Goal: Communication & Community: Answer question/provide support

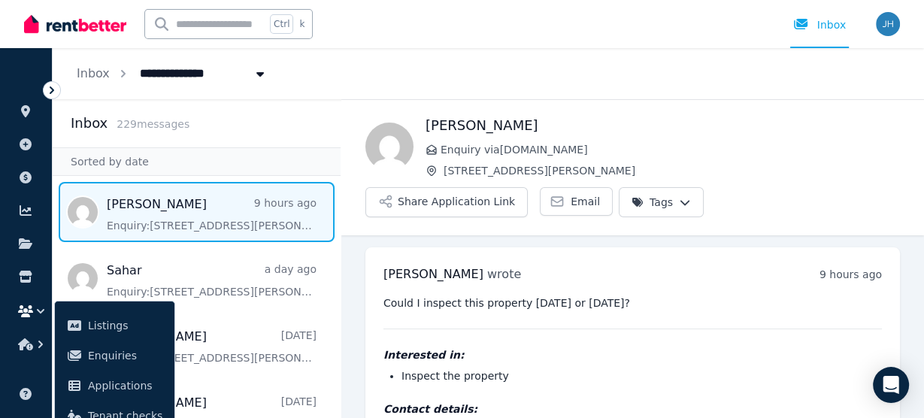
scroll to position [49, 0]
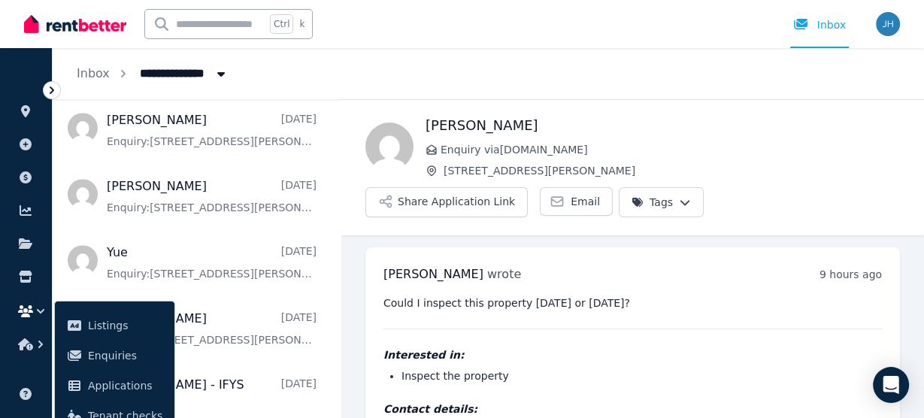
scroll to position [49, 0]
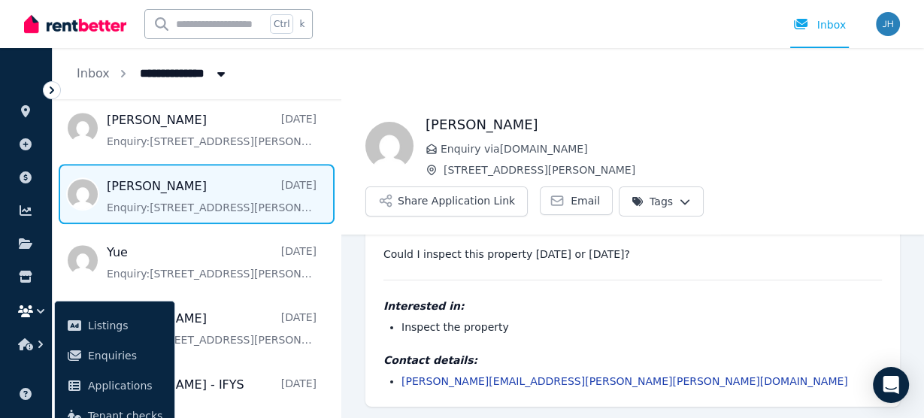
click at [135, 183] on span "Message list" at bounding box center [197, 194] width 288 height 60
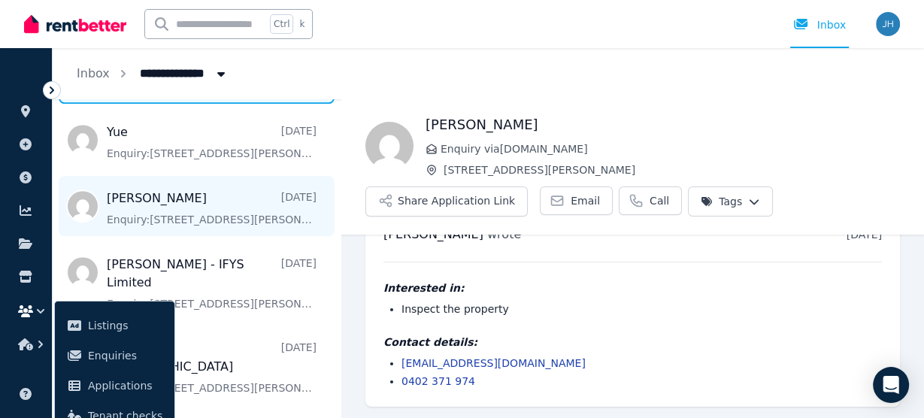
scroll to position [1142, 0]
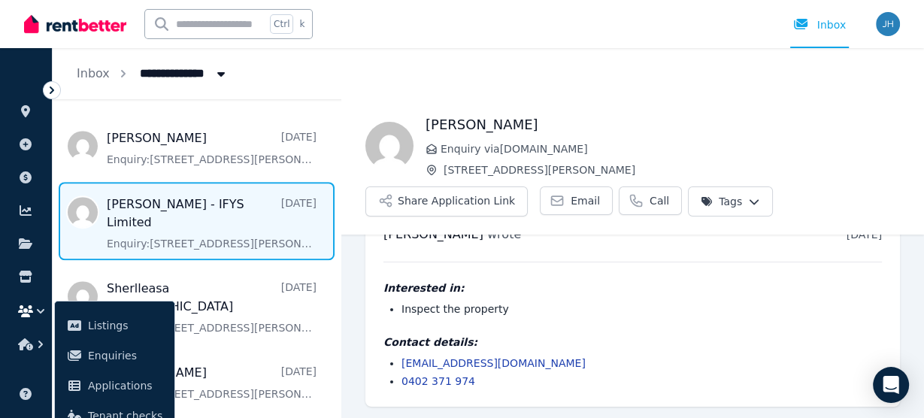
click at [214, 210] on span "Message list" at bounding box center [197, 221] width 288 height 78
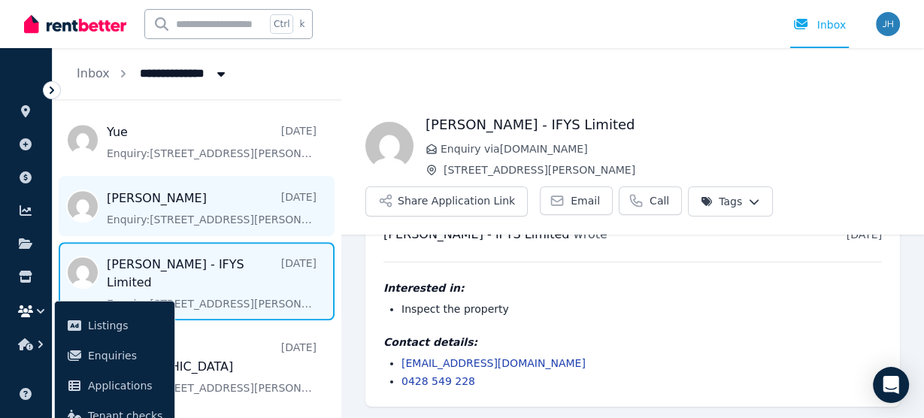
scroll to position [1022, 0]
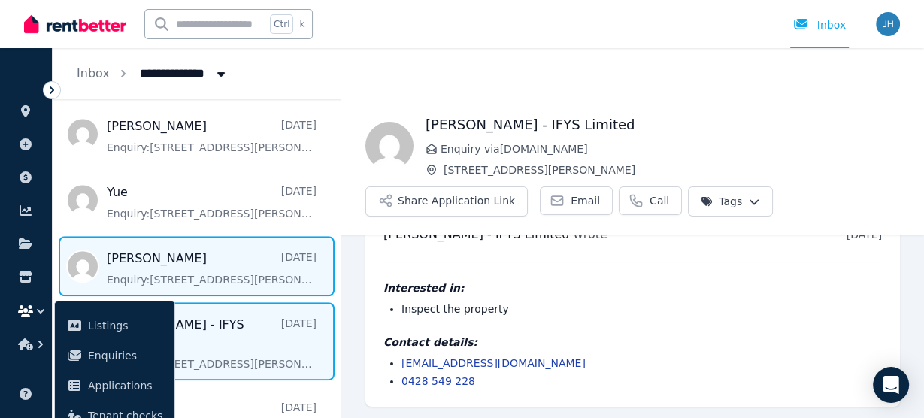
click at [215, 245] on span "Message list" at bounding box center [197, 266] width 288 height 60
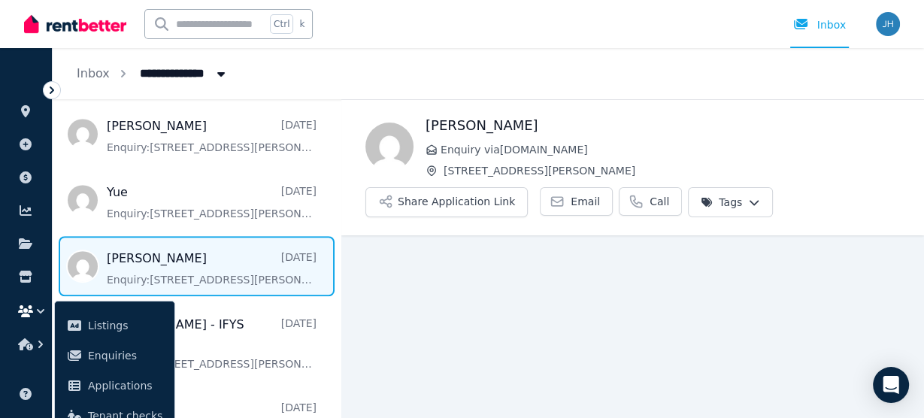
scroll to position [40, 0]
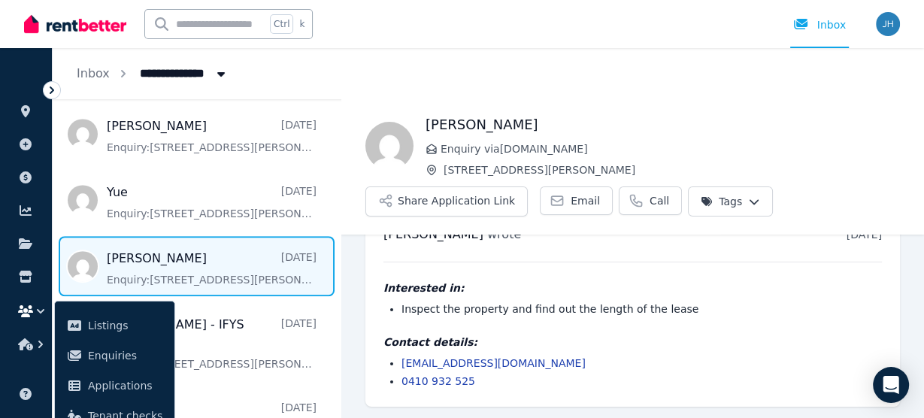
click at [606, 32] on div "Ctrl k Inbox" at bounding box center [436, 24] width 824 height 48
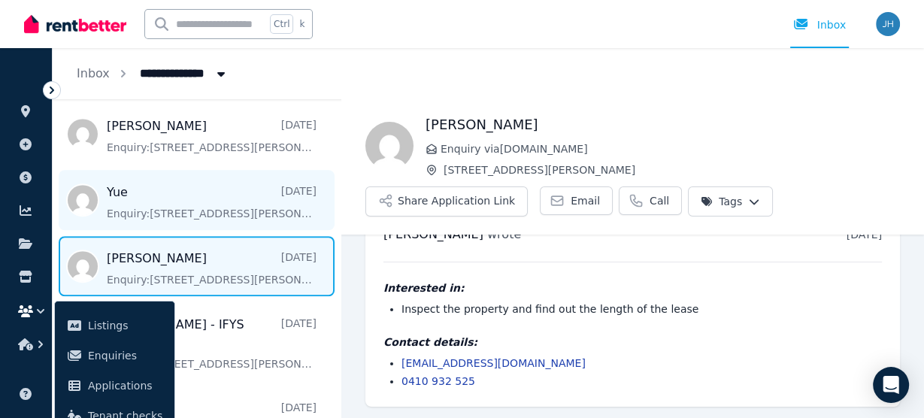
scroll to position [962, 0]
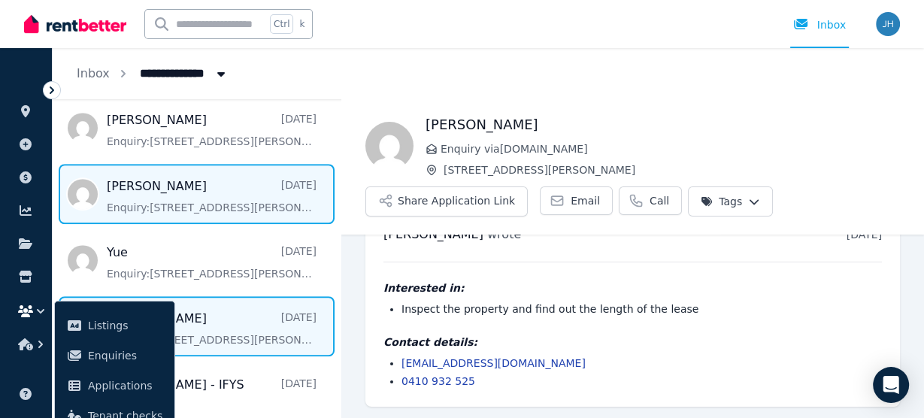
click at [208, 181] on span "Message list" at bounding box center [197, 194] width 288 height 60
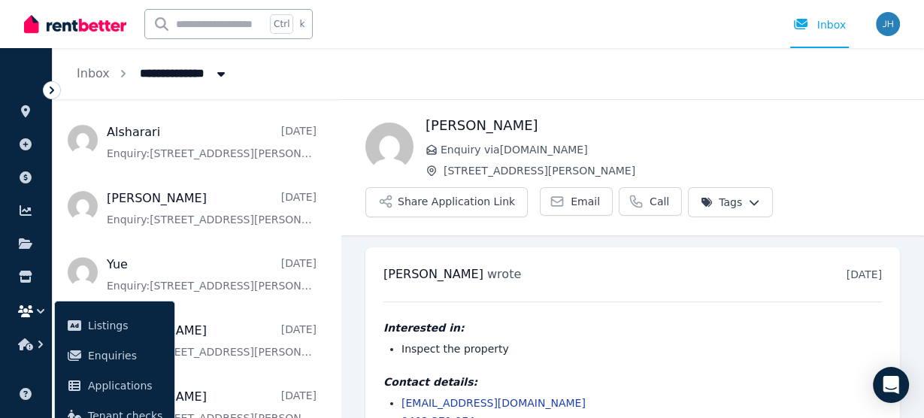
scroll to position [361, 0]
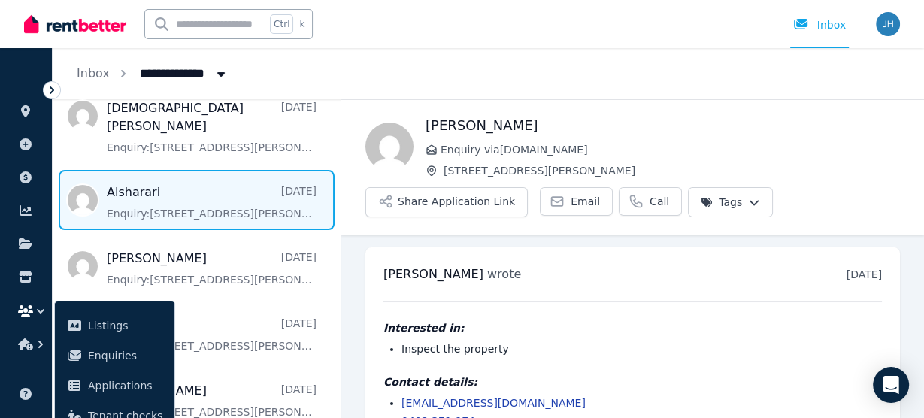
click at [201, 172] on span "Message list" at bounding box center [197, 200] width 288 height 60
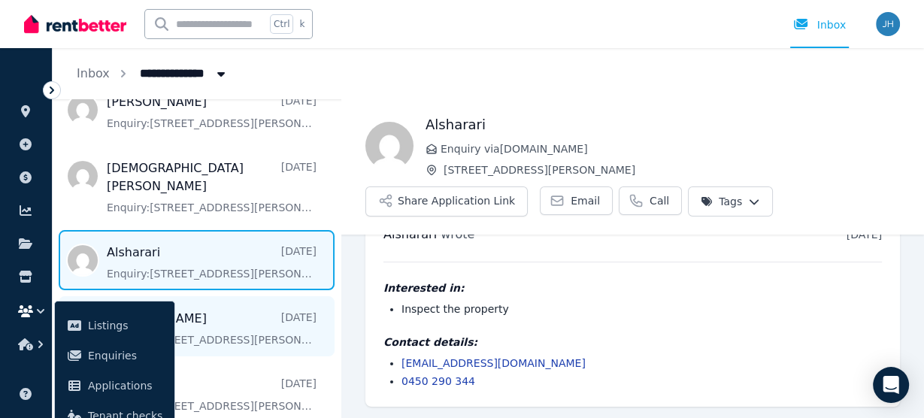
scroll to position [240, 0]
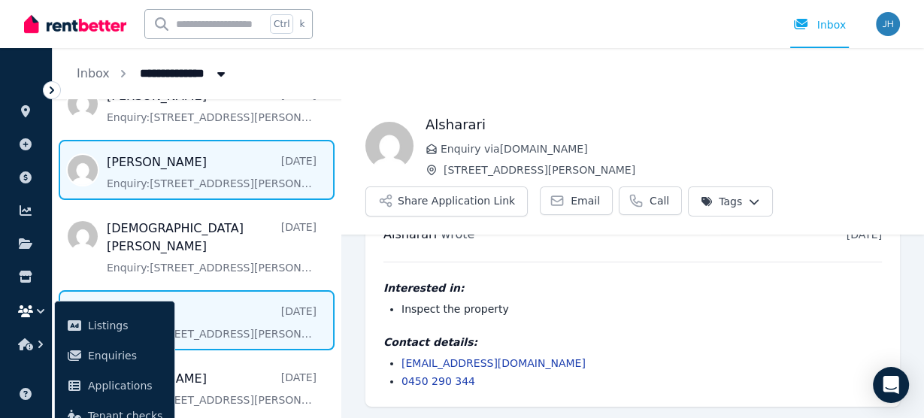
click at [201, 182] on span "Message list" at bounding box center [197, 170] width 288 height 60
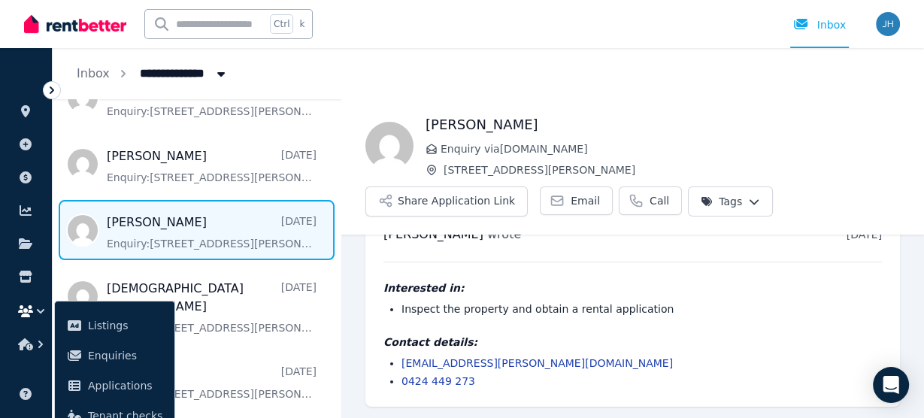
scroll to position [120, 0]
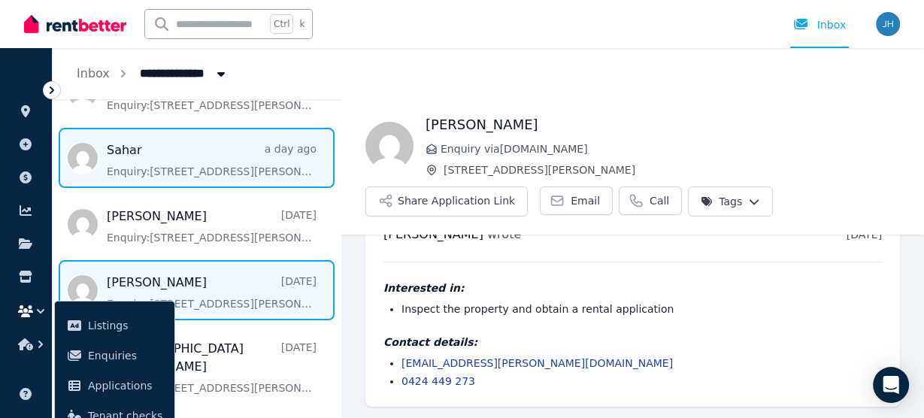
click at [189, 171] on span "Message list" at bounding box center [197, 158] width 288 height 60
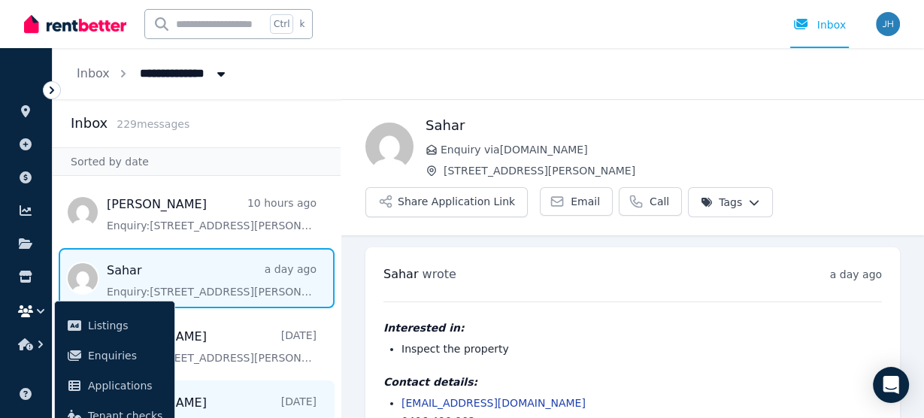
scroll to position [40, 0]
